Goal: Obtain resource: Download file/media

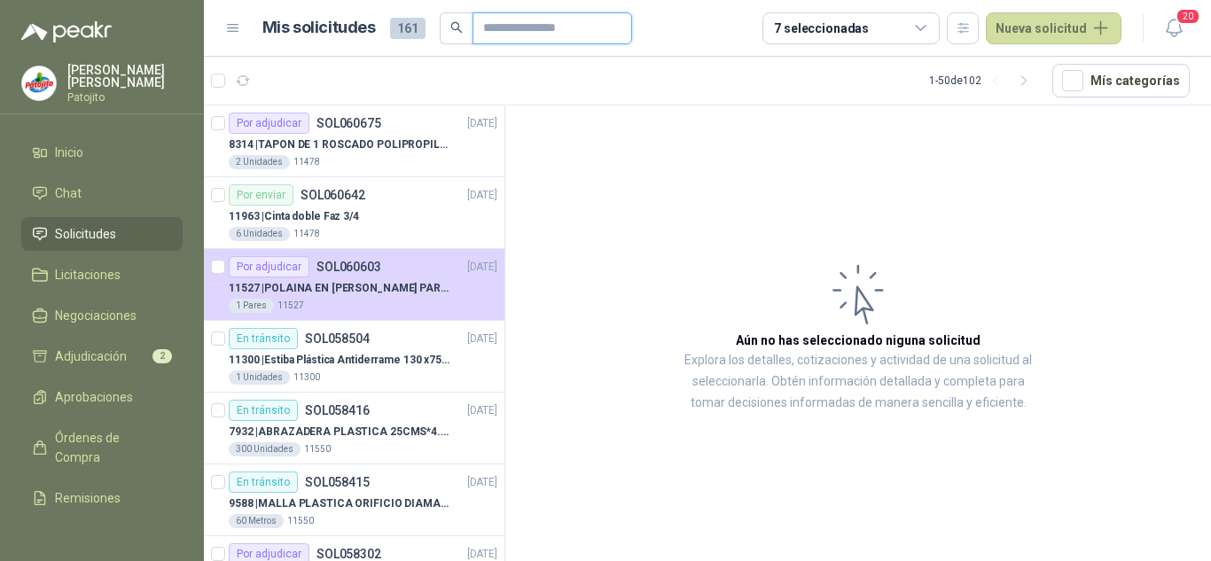
click at [545, 16] on input "text" at bounding box center [545, 28] width 124 height 30
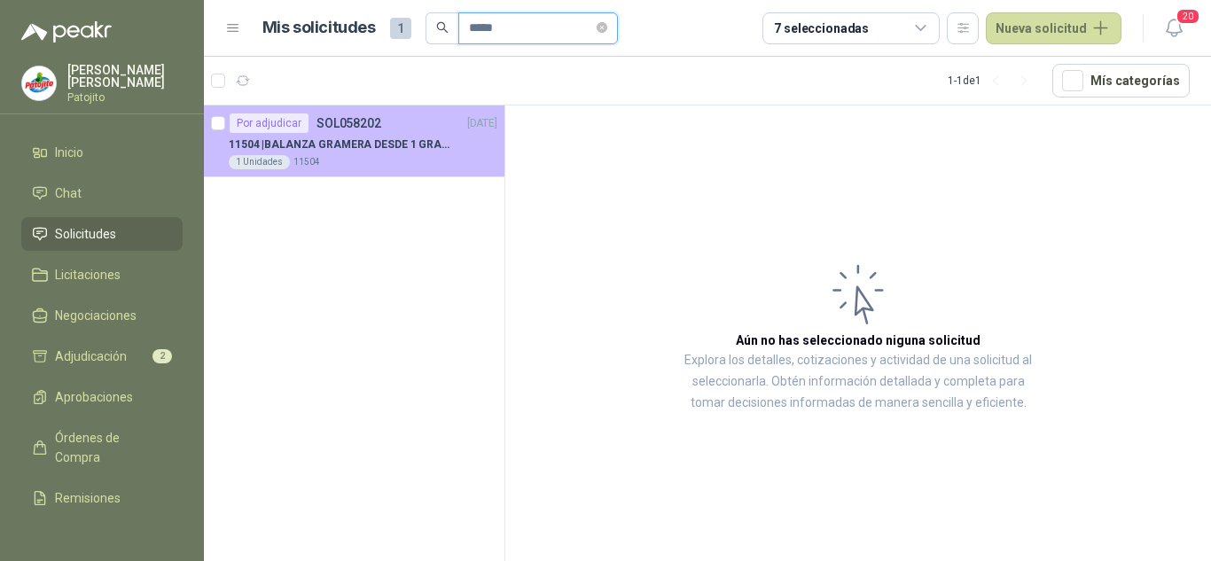
type input "*****"
click at [372, 159] on div "1 Unidades 11504" at bounding box center [363, 162] width 269 height 14
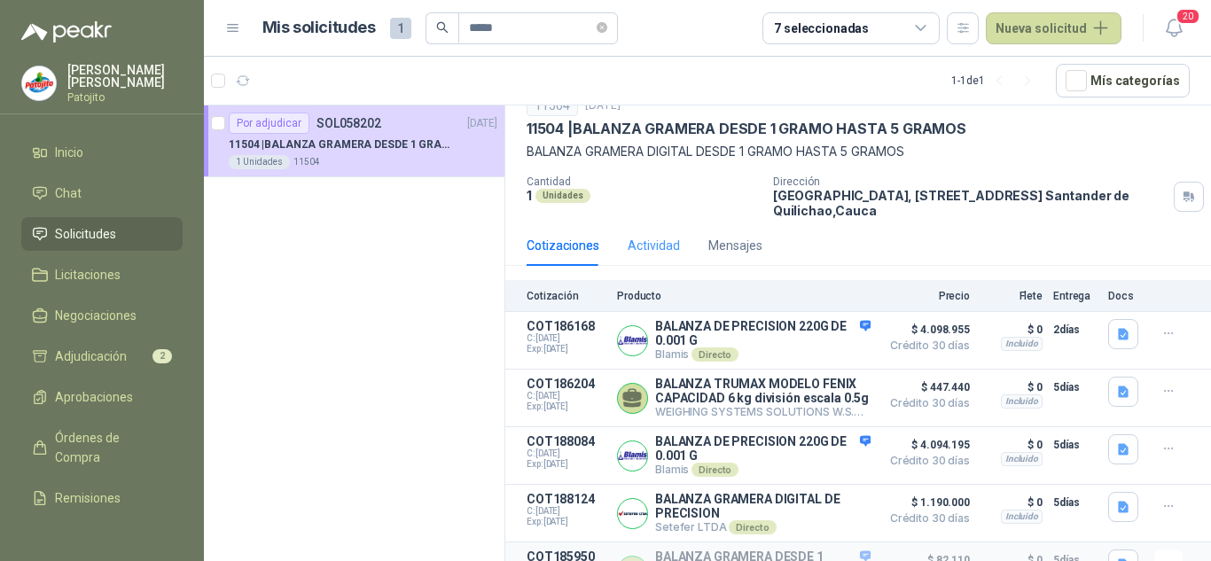
scroll to position [125, 0]
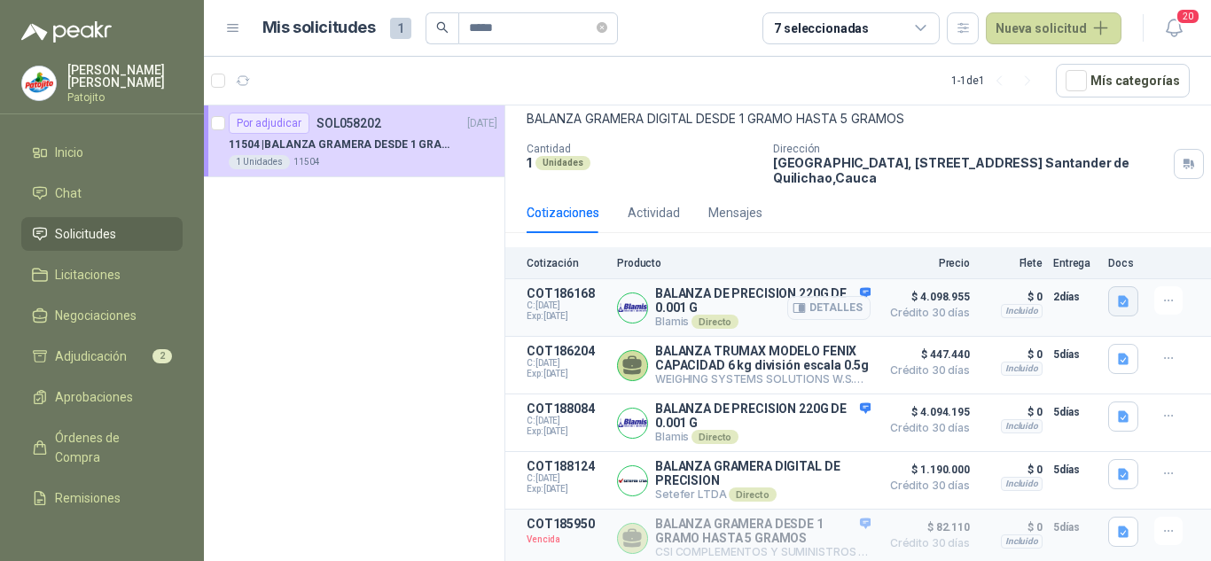
click at [1116, 294] on icon "button" at bounding box center [1123, 301] width 15 height 15
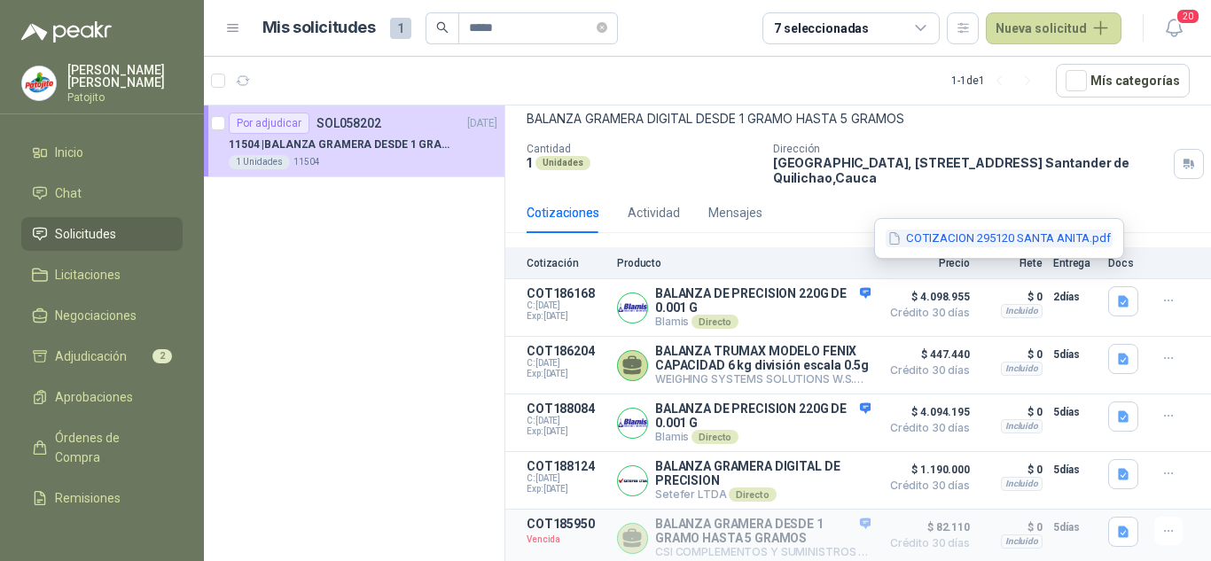
click at [915, 239] on button "COTIZACION 295120 SANTA ANITA.pdf" at bounding box center [998, 239] width 227 height 19
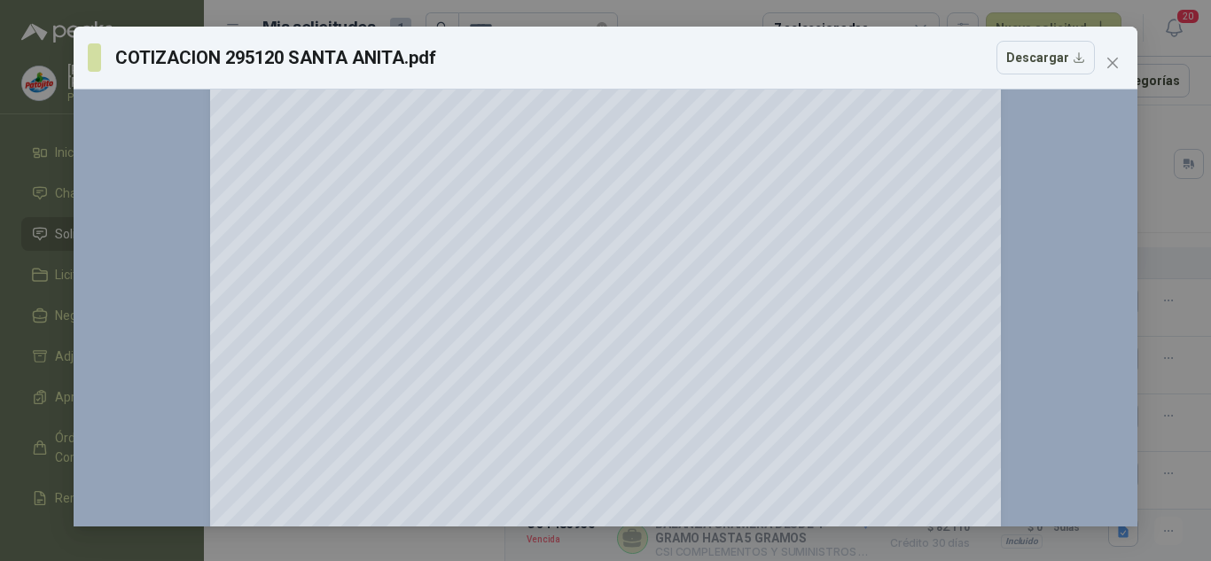
scroll to position [177, 0]
click at [1104, 69] on span "Close" at bounding box center [1112, 63] width 28 height 14
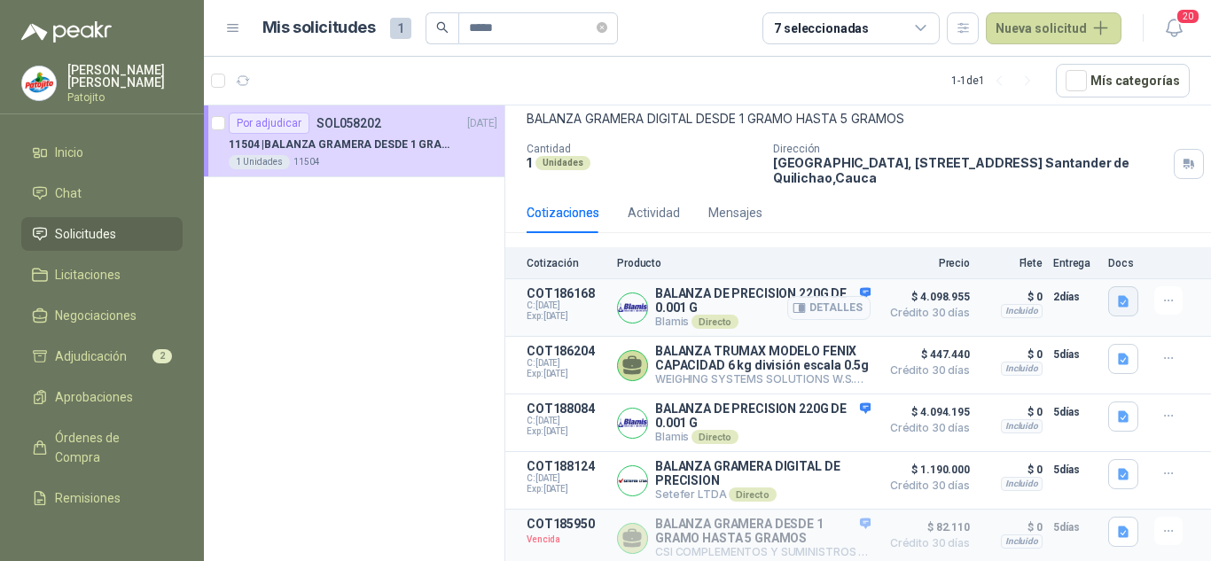
click at [1116, 294] on icon "button" at bounding box center [1123, 301] width 15 height 15
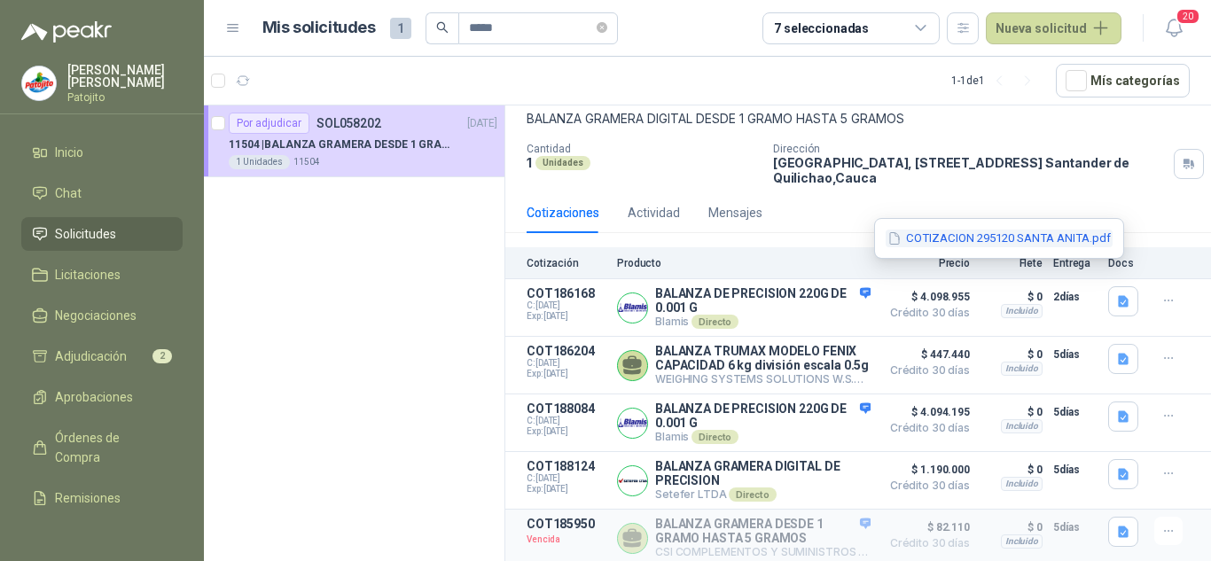
click at [977, 243] on button "COTIZACION 295120 SANTA ANITA.pdf" at bounding box center [998, 239] width 227 height 19
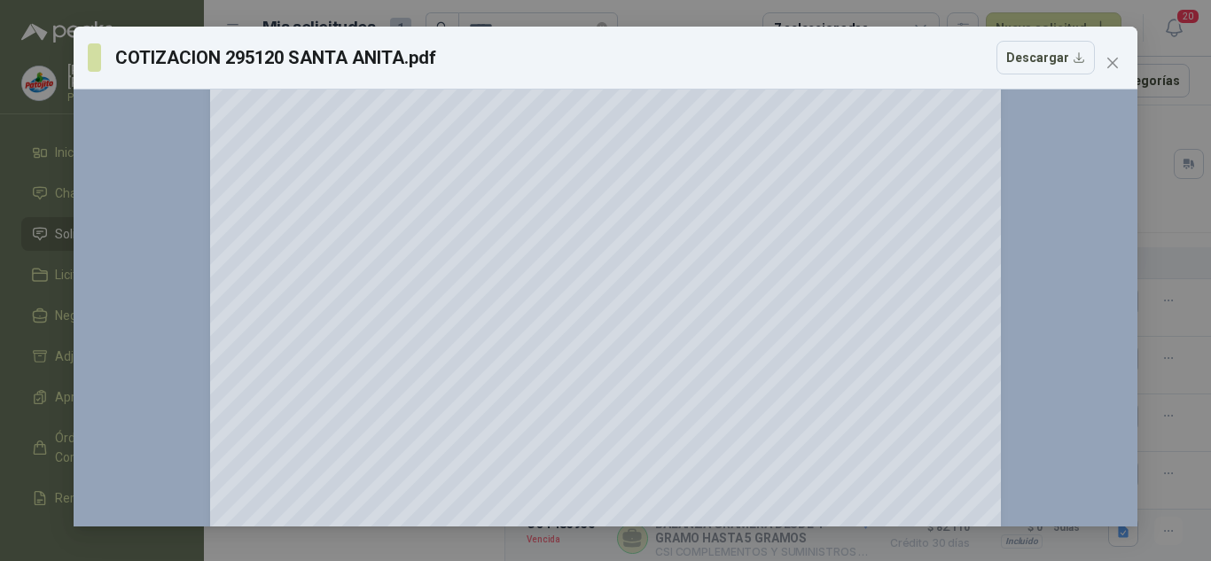
click at [1029, 89] on div "COTIZACION 295120 SANTA ANITA.pdf Descargar" at bounding box center [606, 58] width 1064 height 63
click at [1022, 70] on button "Descargar" at bounding box center [1045, 58] width 98 height 34
click at [1109, 67] on icon "close" at bounding box center [1112, 63] width 11 height 11
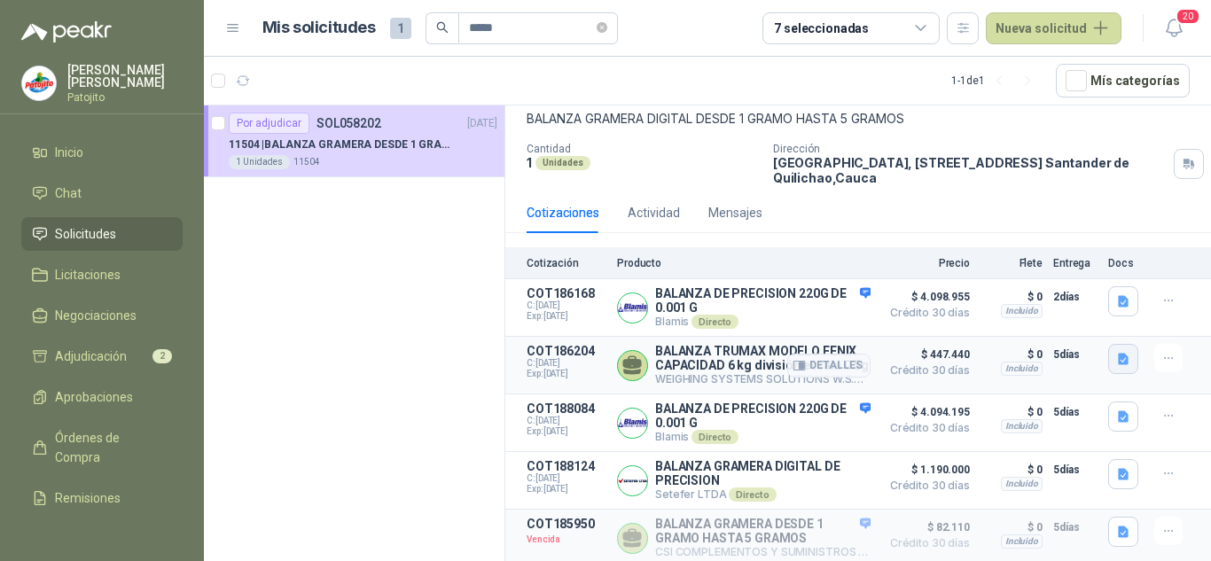
click at [1116, 352] on icon "button" at bounding box center [1123, 359] width 15 height 15
click at [971, 293] on icon "button" at bounding box center [963, 298] width 15 height 15
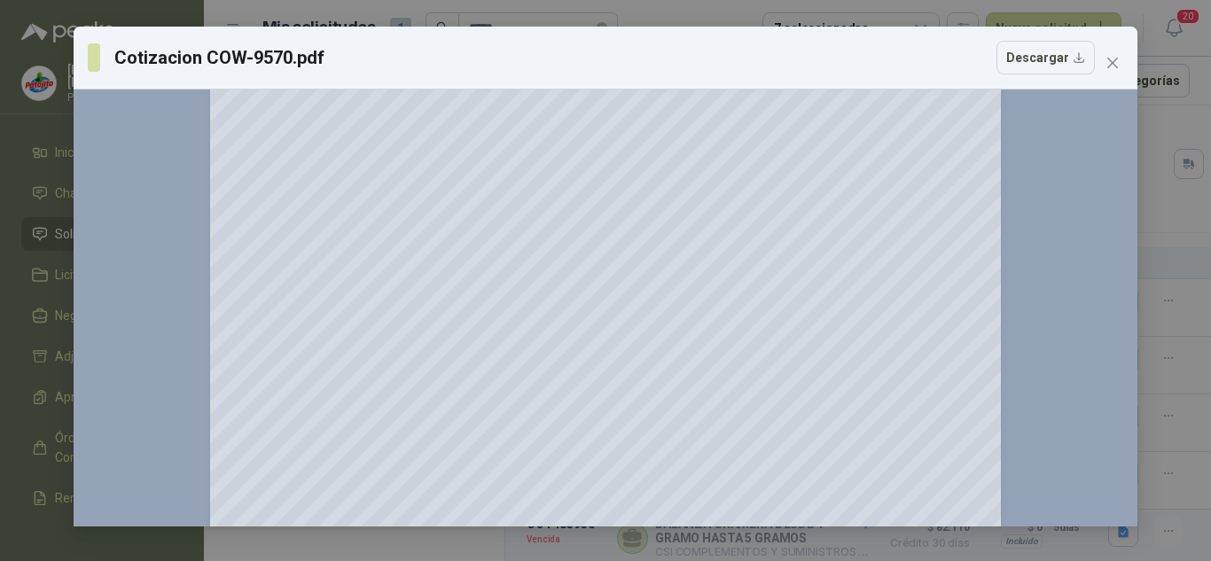
scroll to position [1507, 0]
click at [1039, 56] on button "Descargar" at bounding box center [1045, 58] width 98 height 34
click at [1115, 55] on button "Close" at bounding box center [1112, 63] width 28 height 28
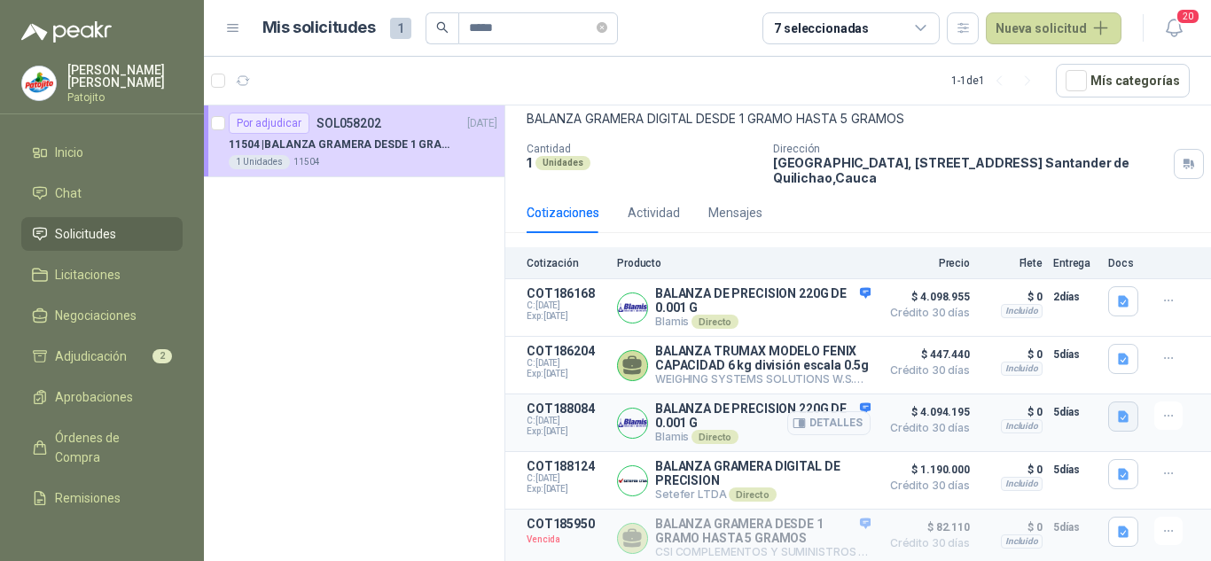
click at [1118, 411] on icon "button" at bounding box center [1123, 417] width 11 height 12
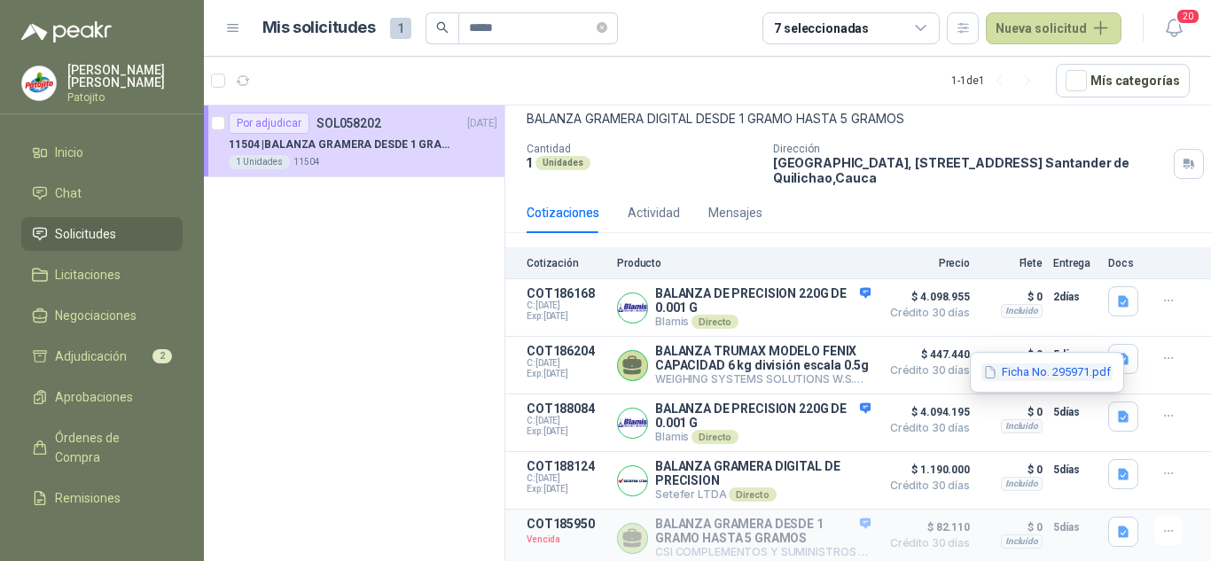
click at [1043, 374] on button "Ficha No. 295971.pdf" at bounding box center [1046, 372] width 131 height 19
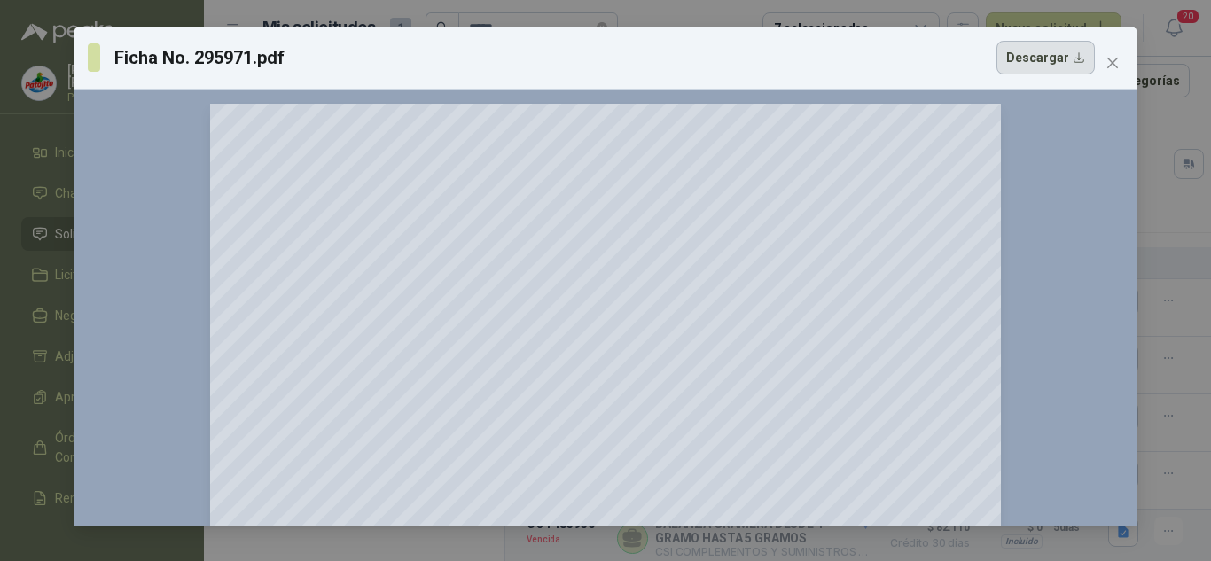
click at [1053, 56] on button "Descargar" at bounding box center [1045, 58] width 98 height 34
click at [1121, 53] on button "Close" at bounding box center [1112, 63] width 28 height 28
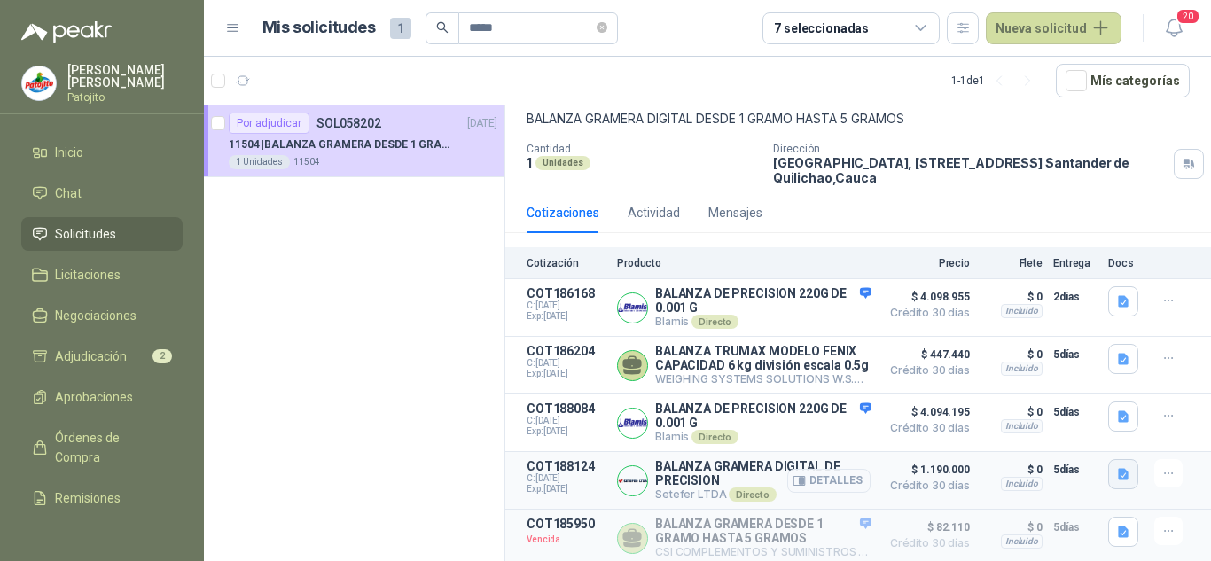
click at [1118, 470] on icon "button" at bounding box center [1123, 475] width 11 height 12
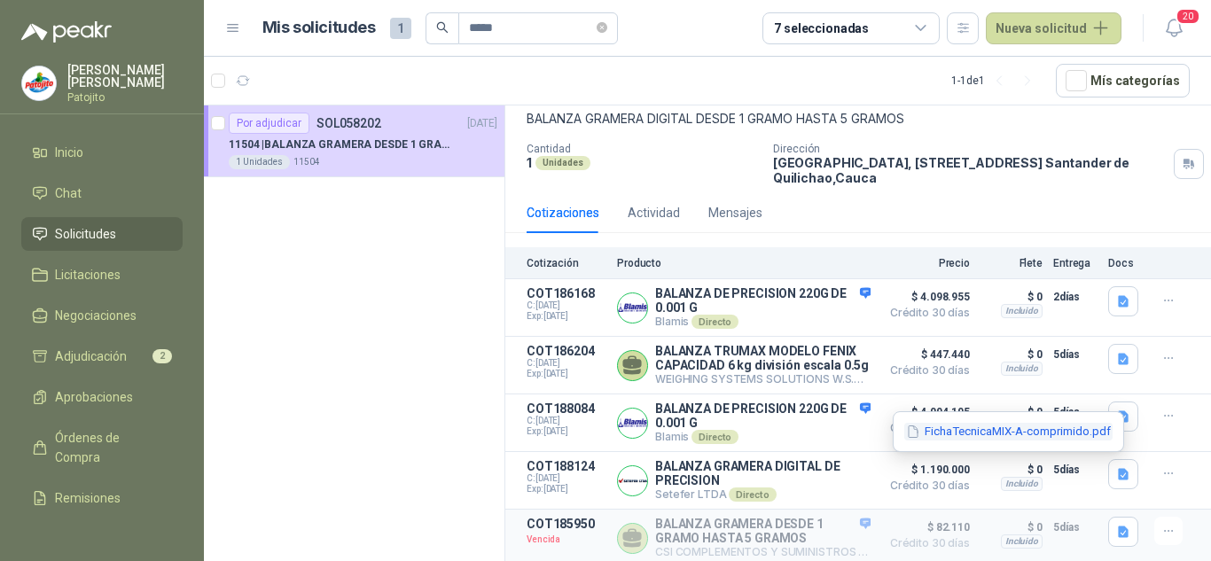
click at [982, 432] on button "FichaTecnicaMIX-A-comprimido.pdf" at bounding box center [1008, 432] width 208 height 19
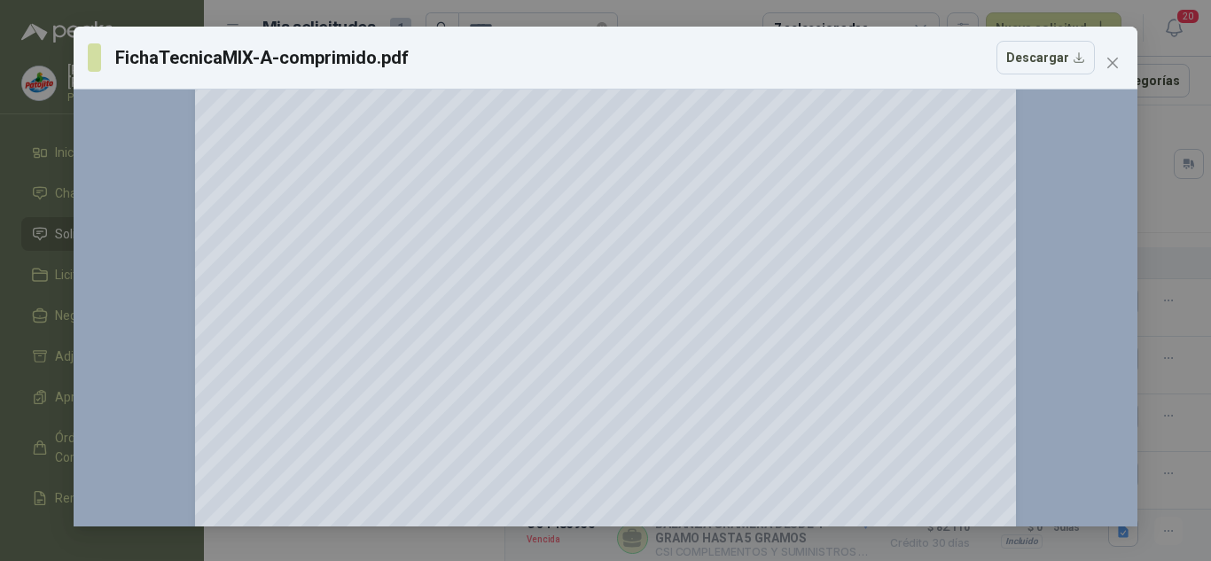
scroll to position [355, 0]
click at [1110, 54] on button "Close" at bounding box center [1112, 63] width 28 height 28
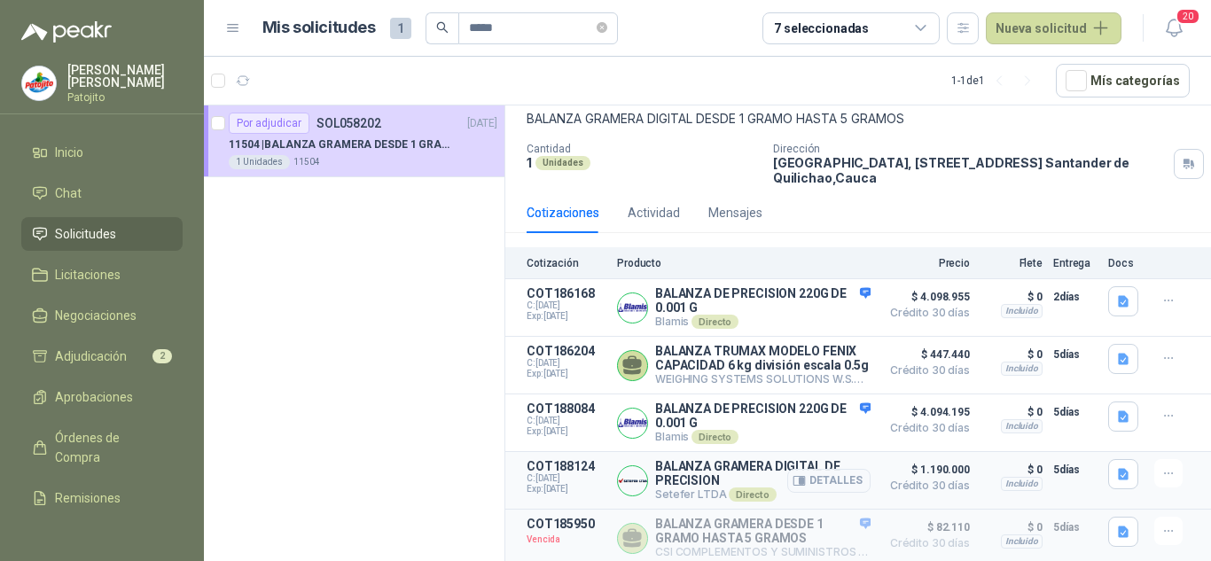
click at [663, 491] on p "Setefer LTDA Directo" at bounding box center [762, 494] width 215 height 14
copy p "Setefer"
click at [1116, 473] on icon "button" at bounding box center [1123, 474] width 15 height 15
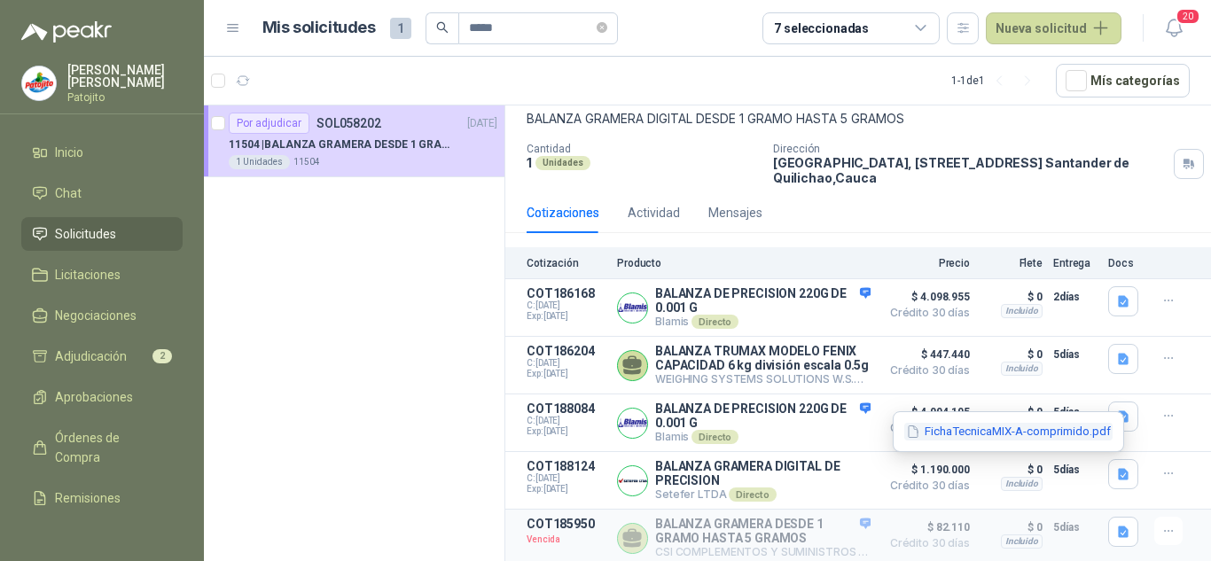
click at [939, 436] on button "FichaTecnicaMIX-A-comprimido.pdf" at bounding box center [1008, 432] width 208 height 19
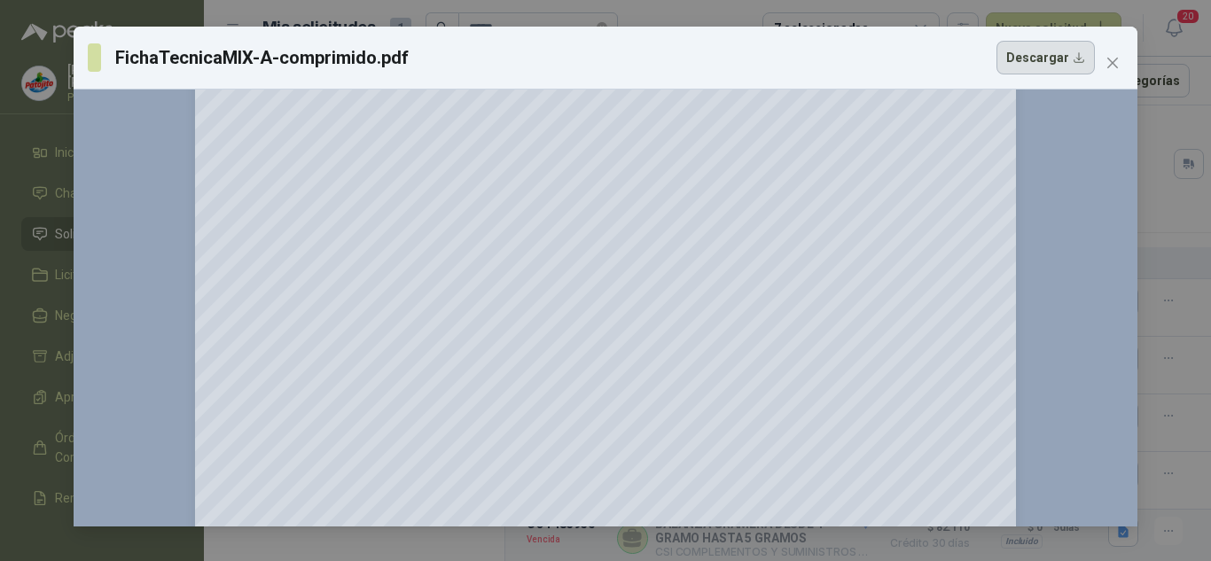
click at [1006, 68] on button "Descargar" at bounding box center [1045, 58] width 98 height 34
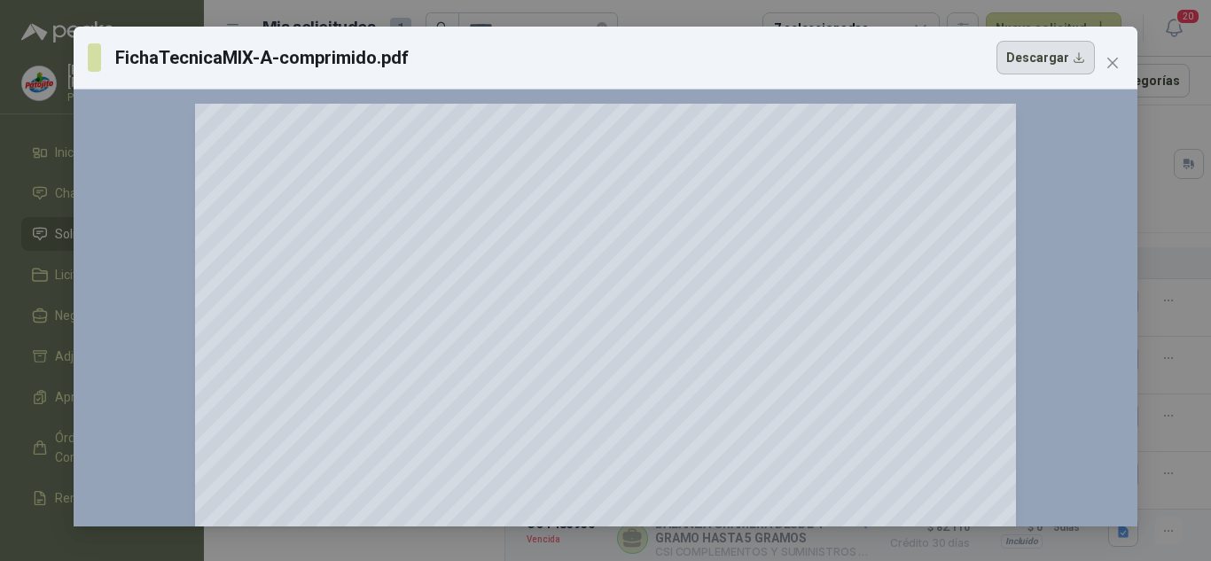
click at [1048, 58] on button "Descargar" at bounding box center [1045, 58] width 98 height 34
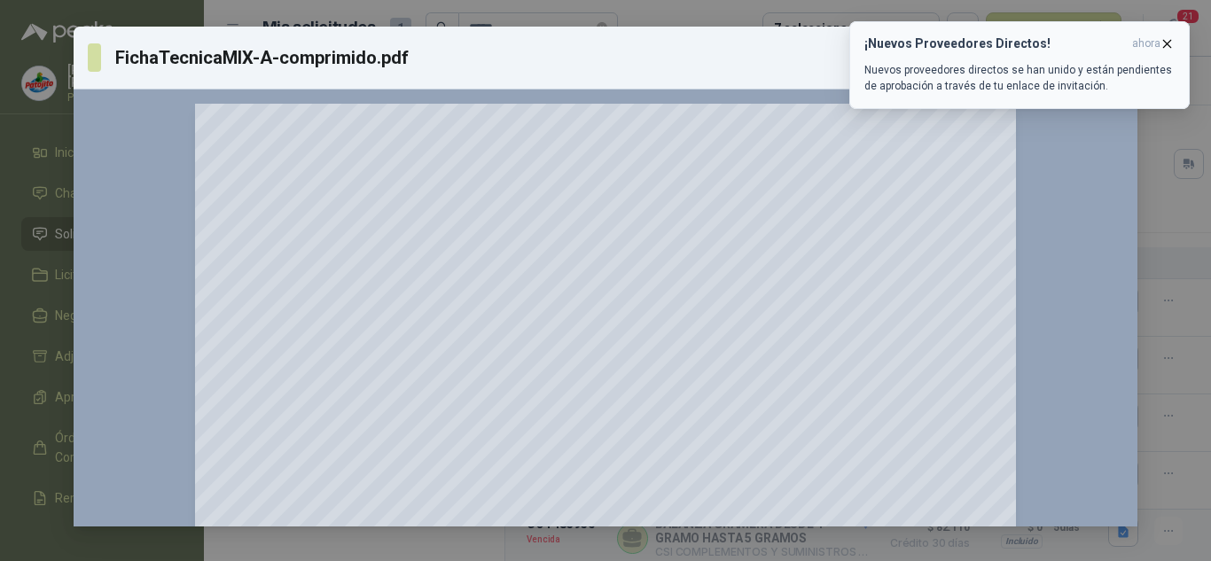
click at [1173, 37] on button "¡Nuevos Proveedores Directos! ahora Nuevos proveedores directos se han unido y …" at bounding box center [1019, 65] width 340 height 88
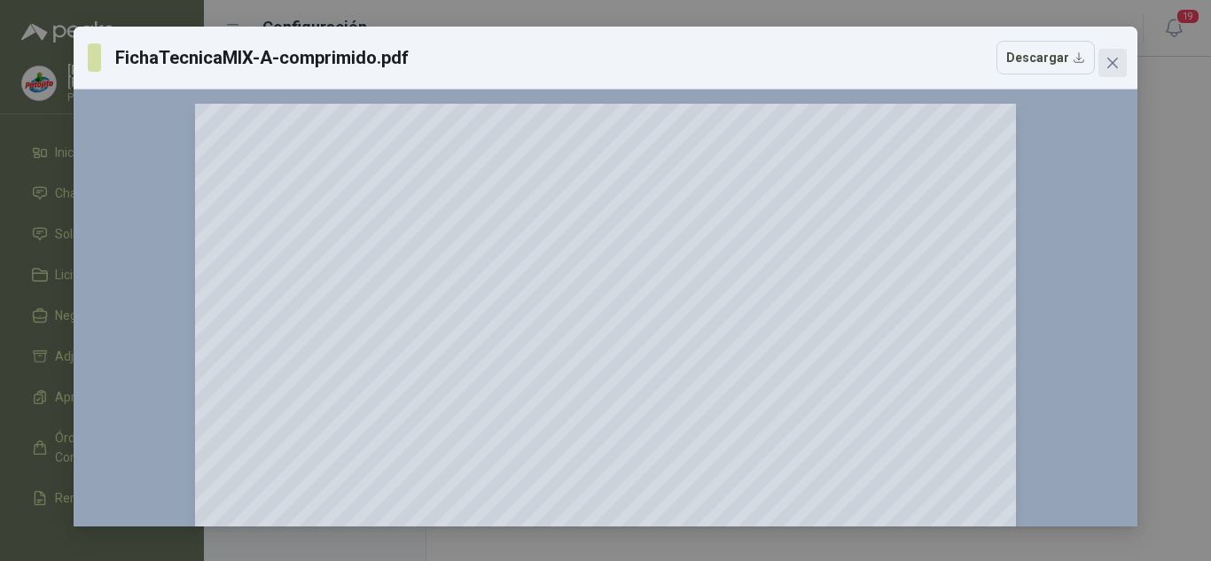
click at [1117, 58] on icon "close" at bounding box center [1112, 63] width 11 height 11
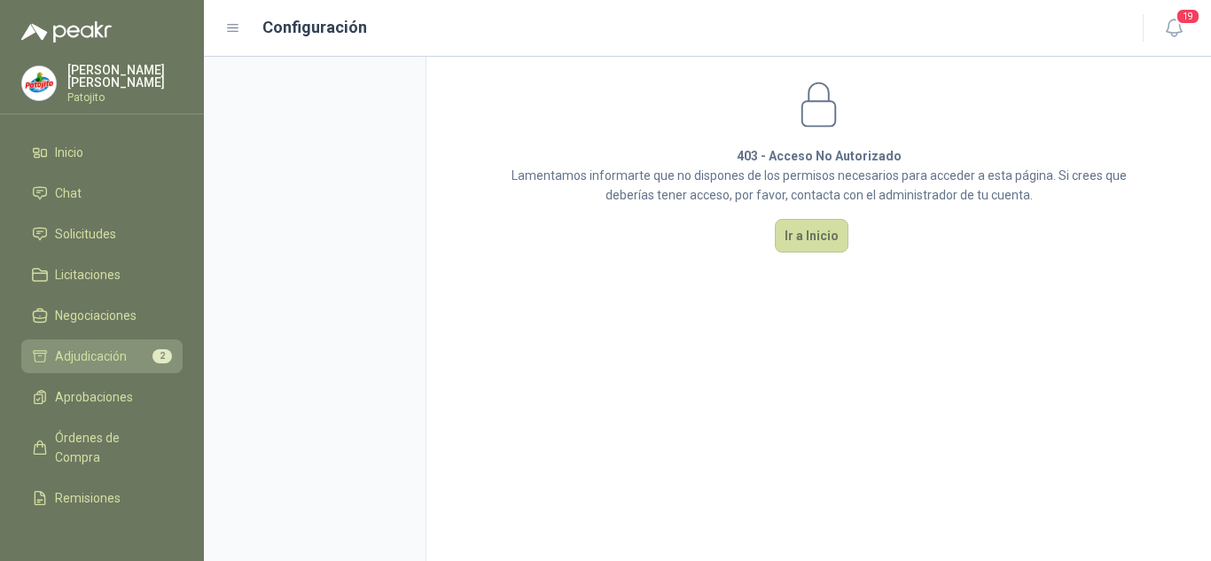
click at [83, 369] on link "Adjudicación 2" at bounding box center [101, 356] width 161 height 34
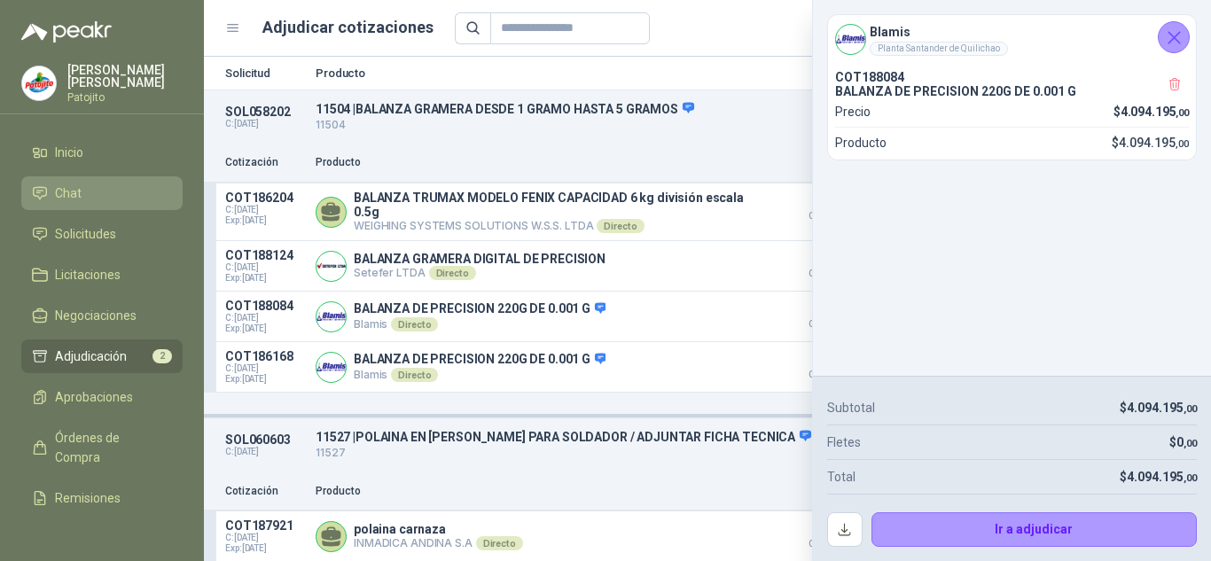
click at [89, 183] on link "Chat" at bounding box center [101, 193] width 161 height 34
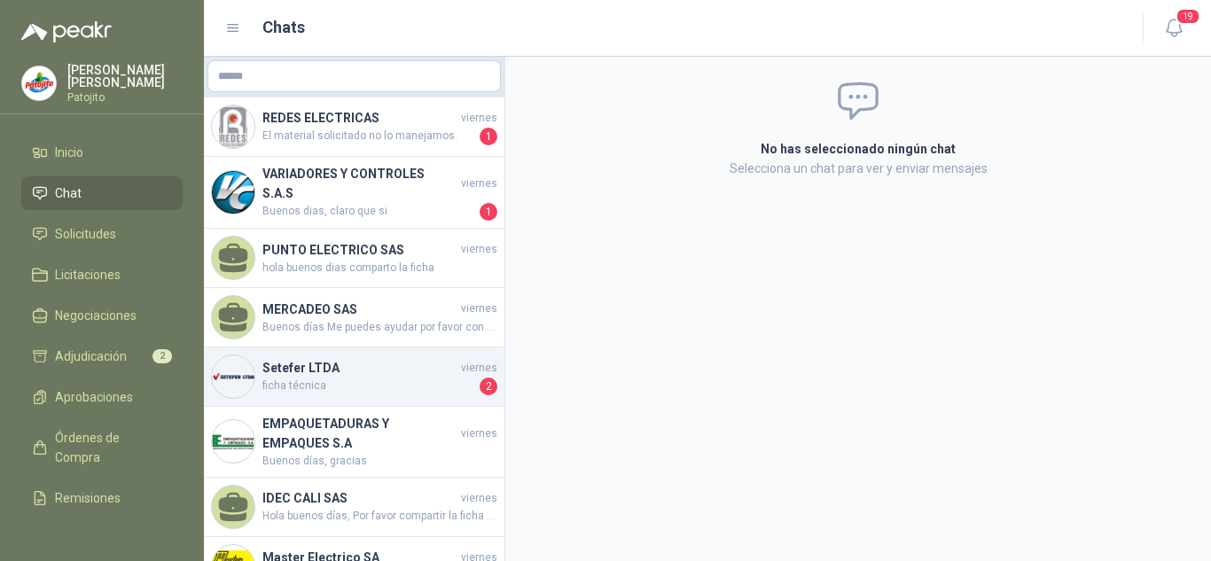
click at [320, 388] on span "ficha técnica" at bounding box center [369, 387] width 214 height 18
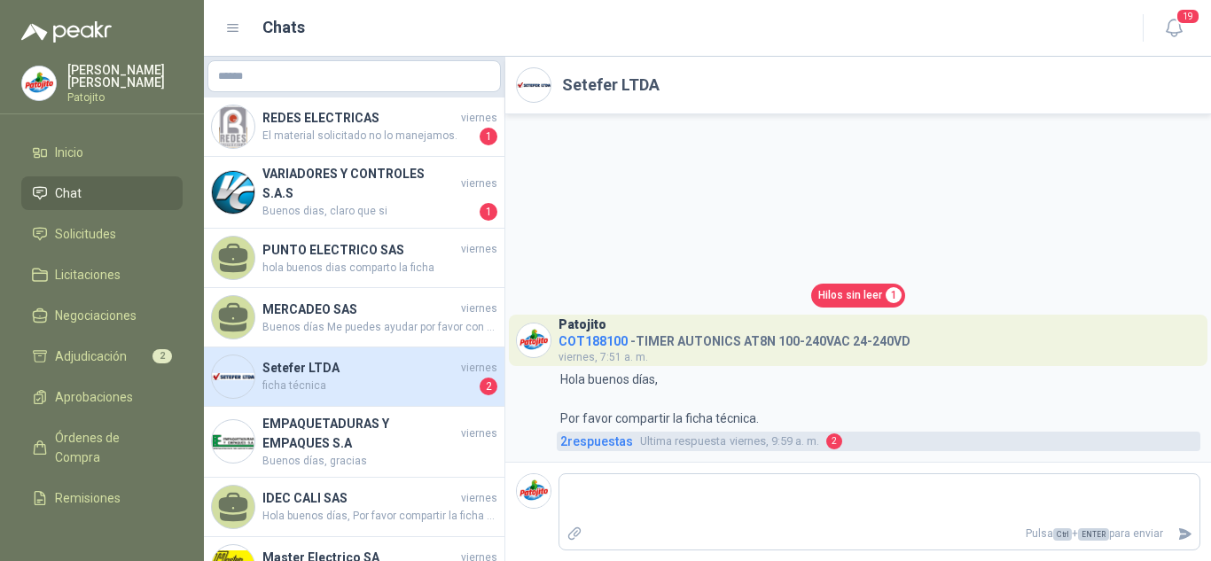
click at [610, 441] on span "2 respuesta s" at bounding box center [596, 441] width 73 height 19
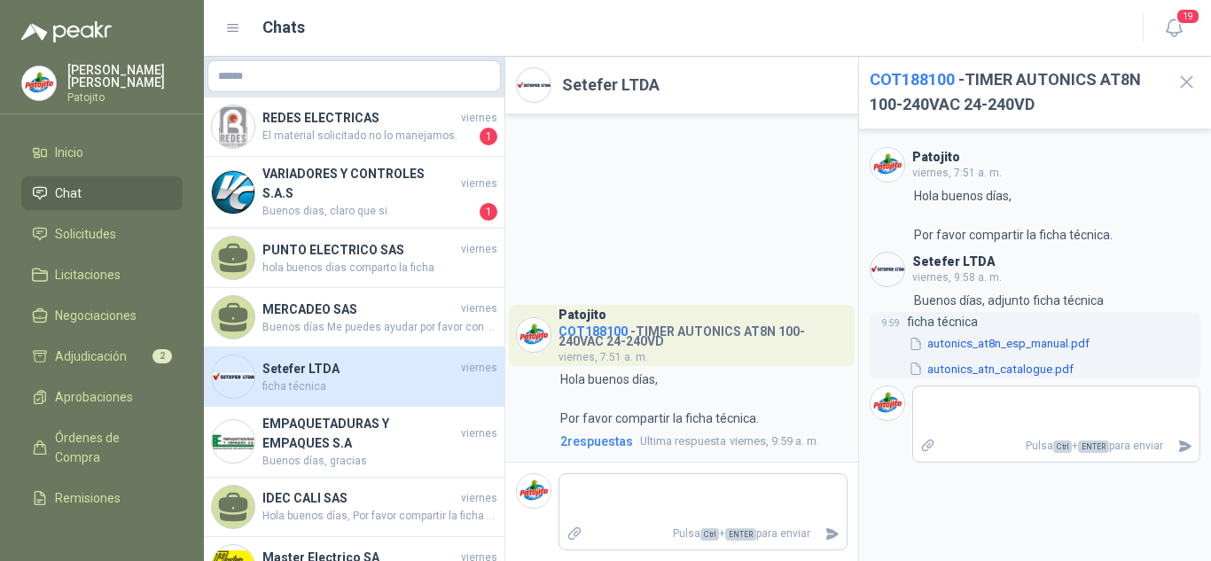
click at [1017, 343] on button "autonics_at8n_esp_manual.pdf" at bounding box center [999, 344] width 184 height 19
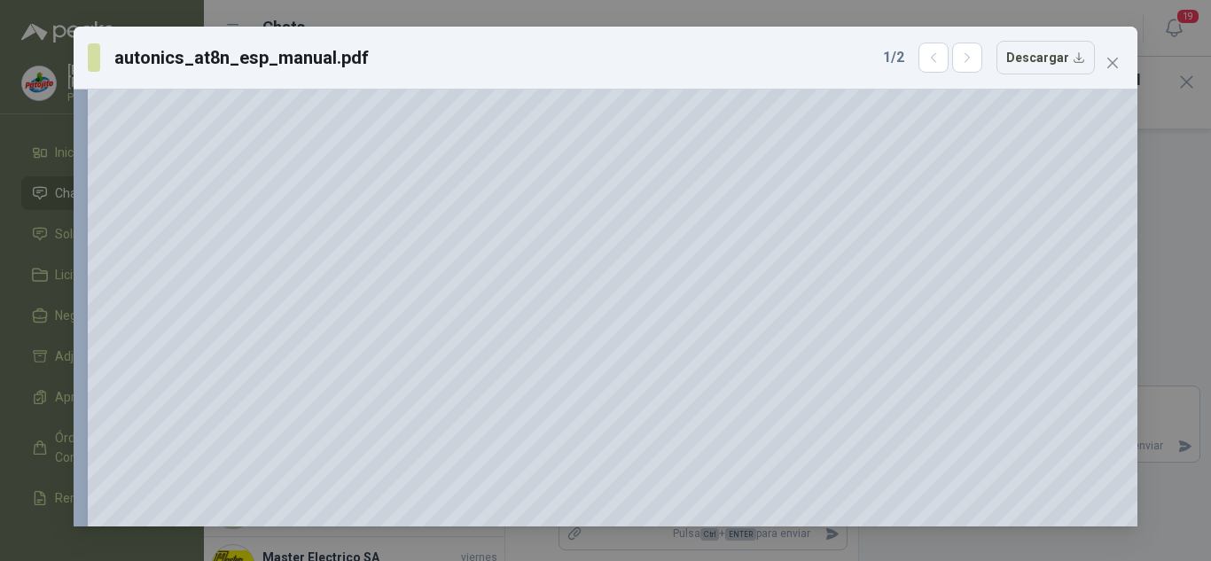
scroll to position [396, 0]
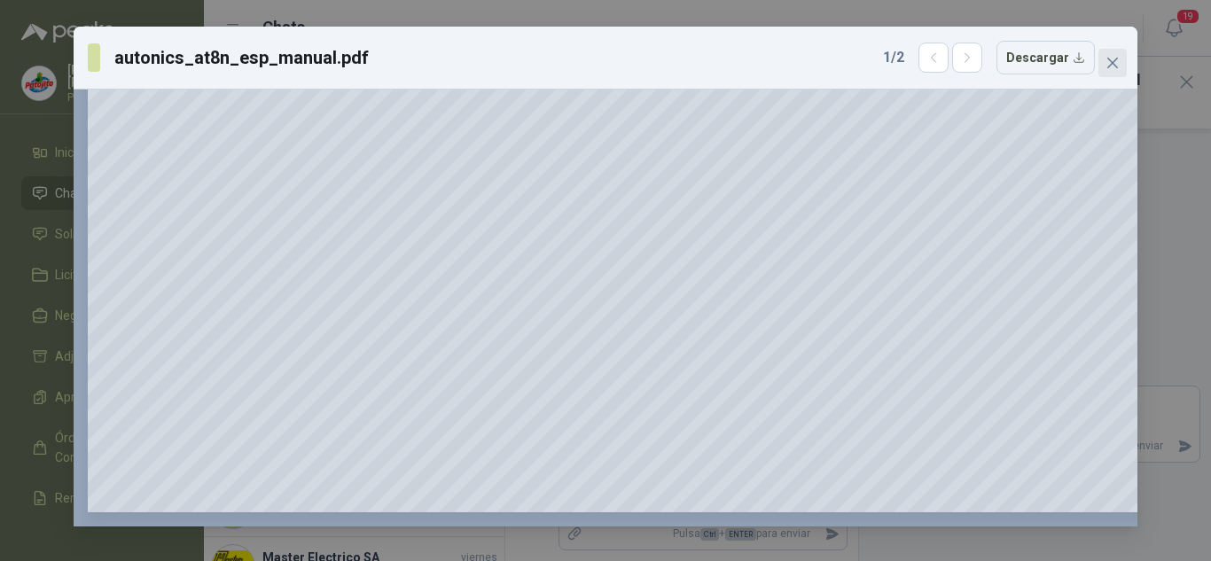
click at [1110, 66] on icon "close" at bounding box center [1112, 63] width 14 height 14
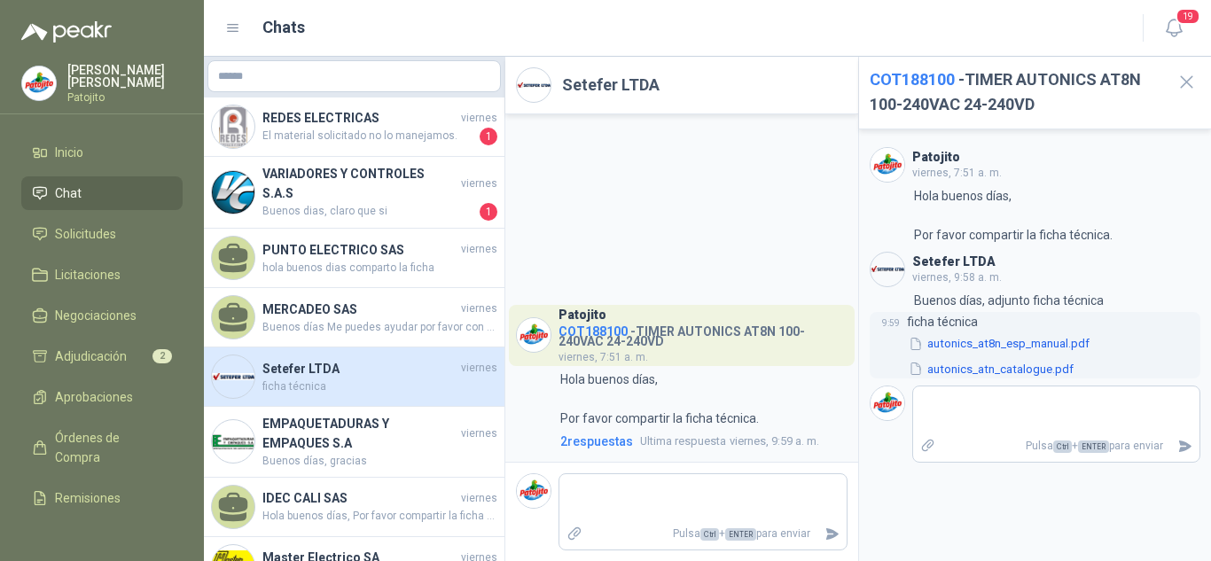
click at [960, 369] on button "autonics_atn_catalogue.pdf" at bounding box center [991, 369] width 168 height 19
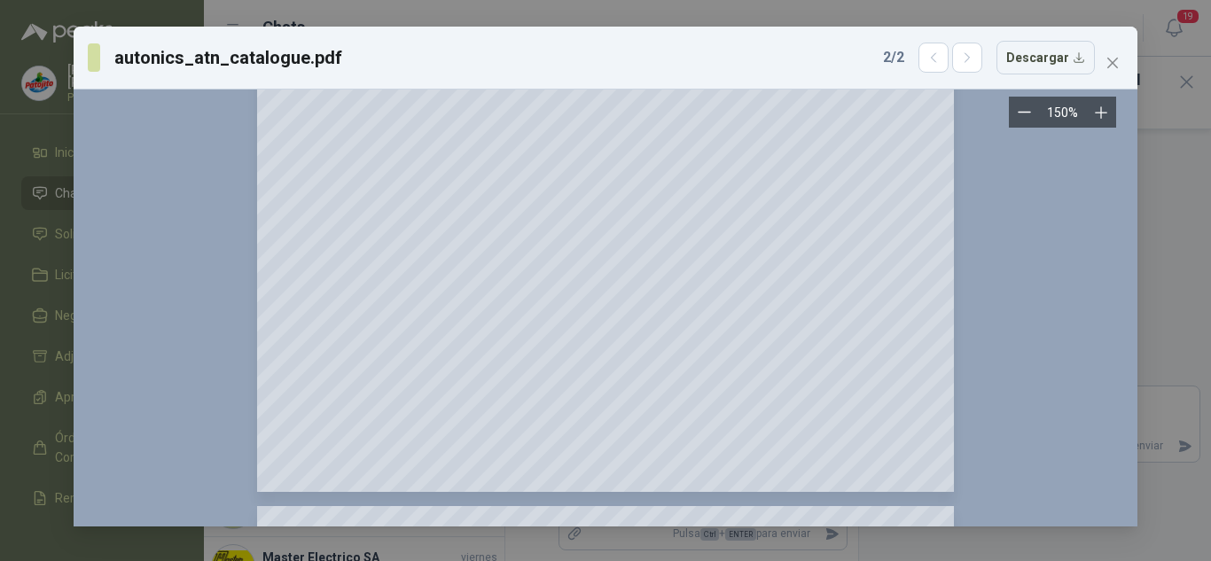
scroll to position [1684, 0]
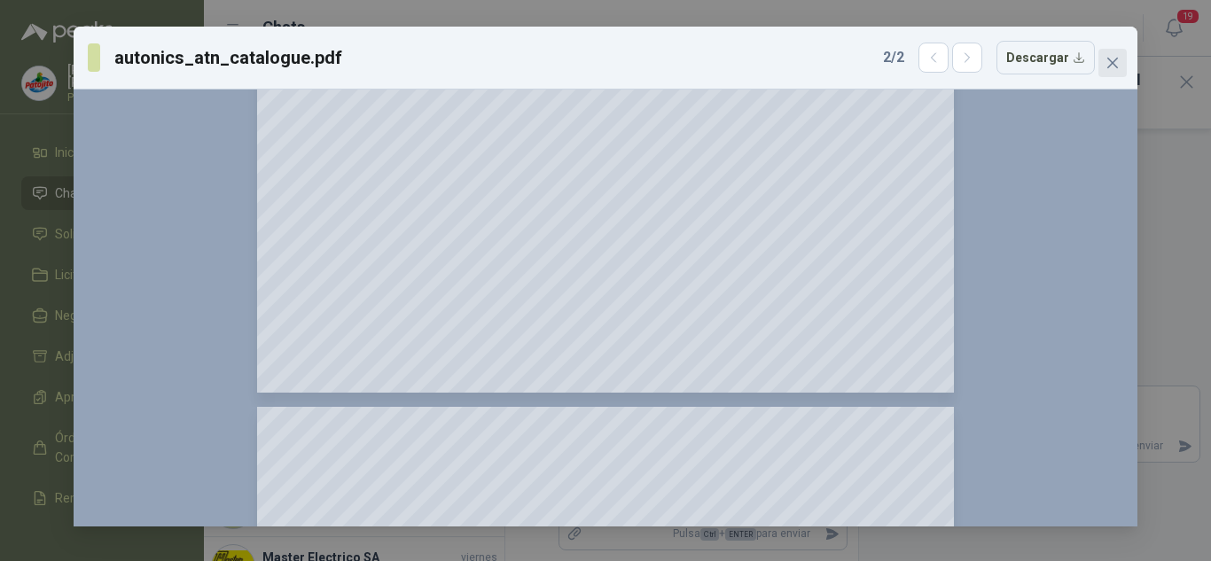
click at [1102, 63] on span "Close" at bounding box center [1112, 63] width 28 height 14
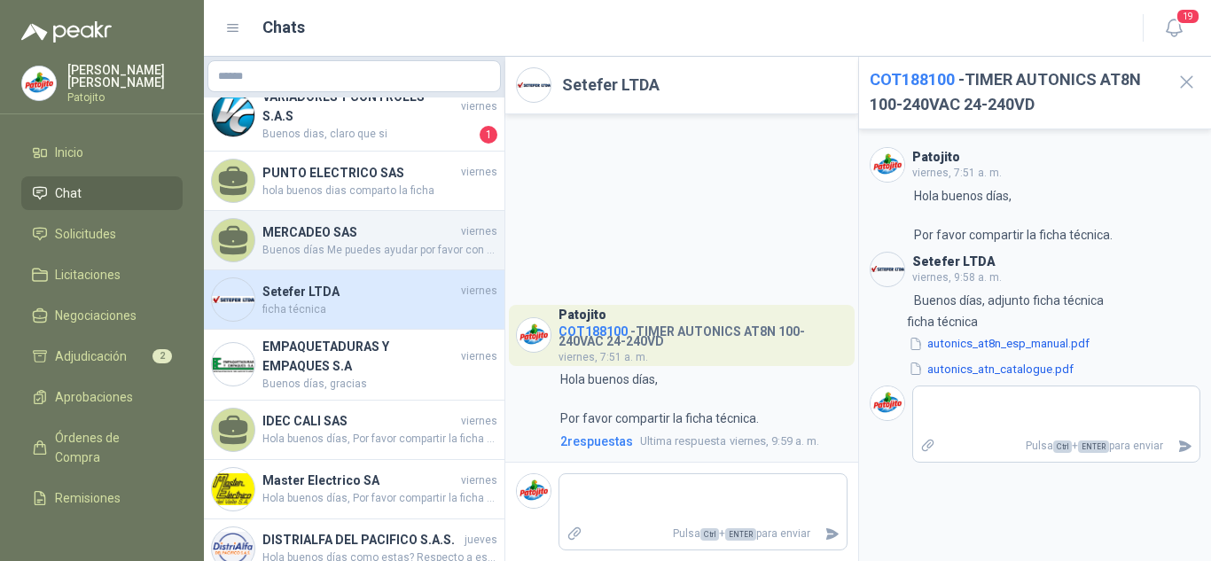
scroll to position [177, 0]
